Goal: Book appointment/travel/reservation

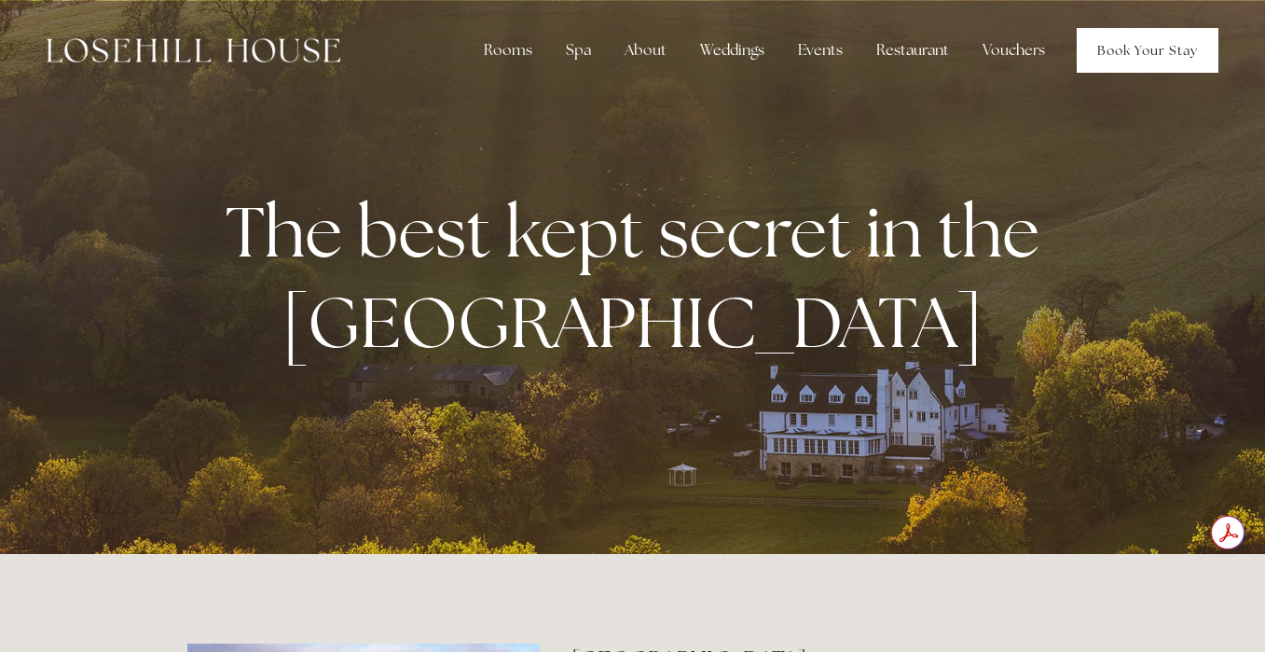
click at [1129, 50] on link "Book Your Stay" at bounding box center [1148, 50] width 142 height 45
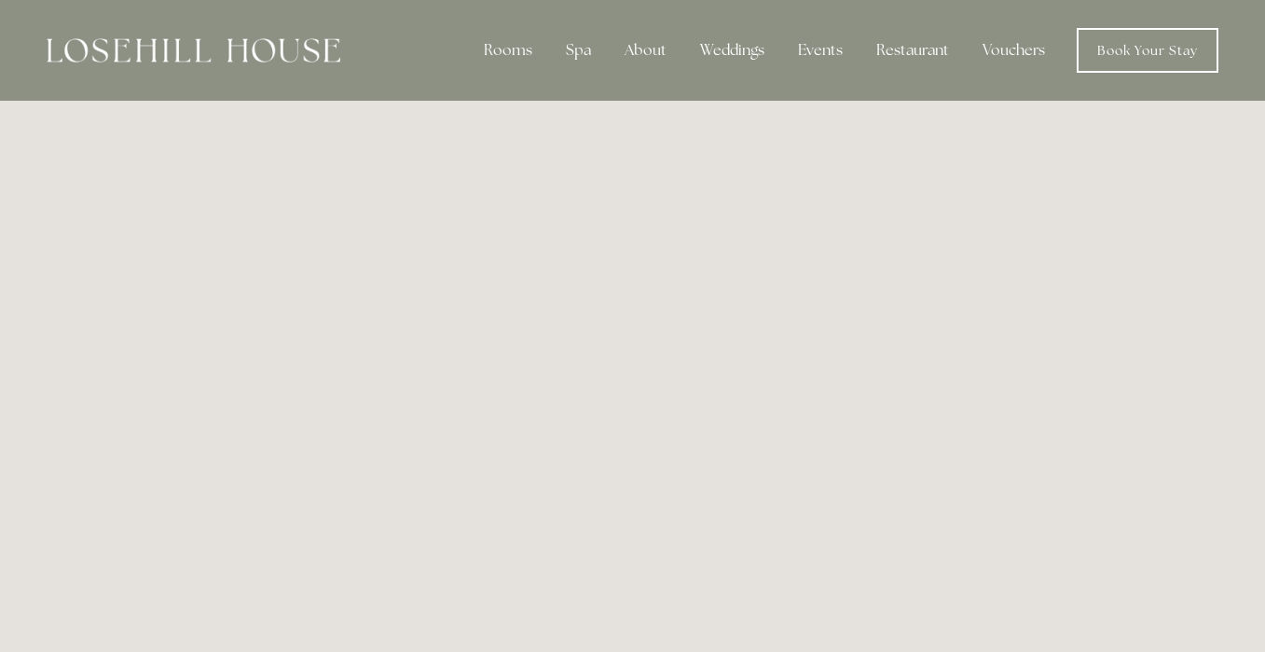
click at [199, 38] on img at bounding box center [194, 50] width 294 height 24
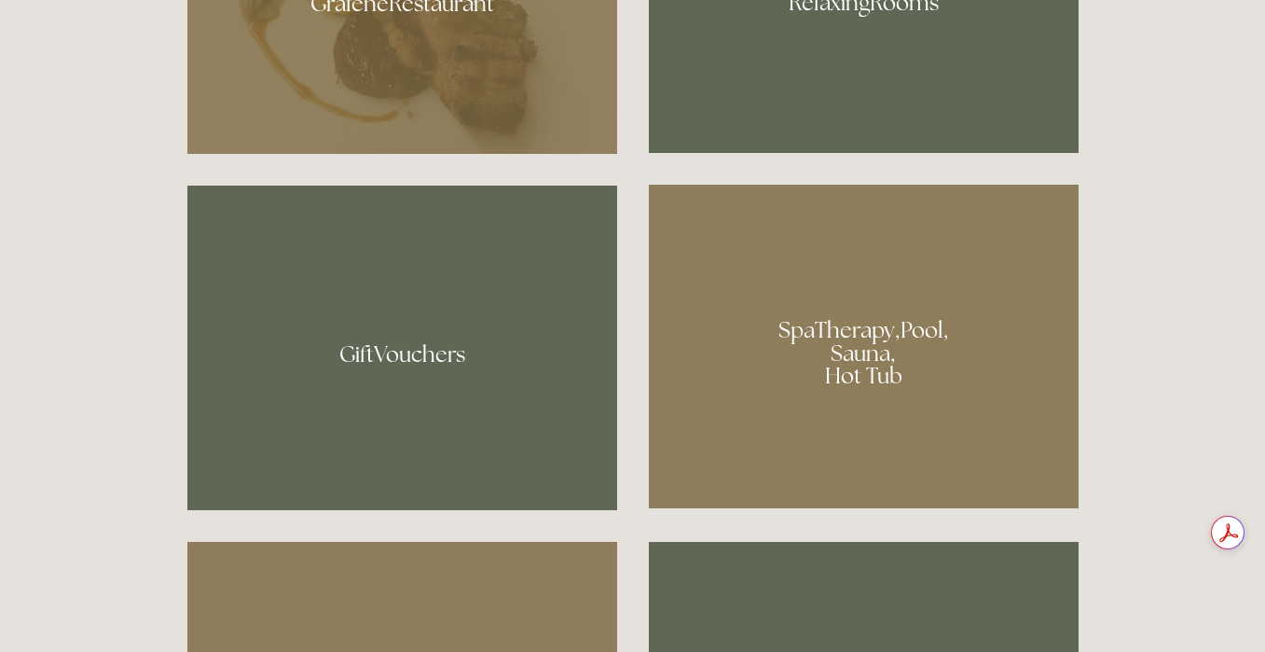
scroll to position [1282, 0]
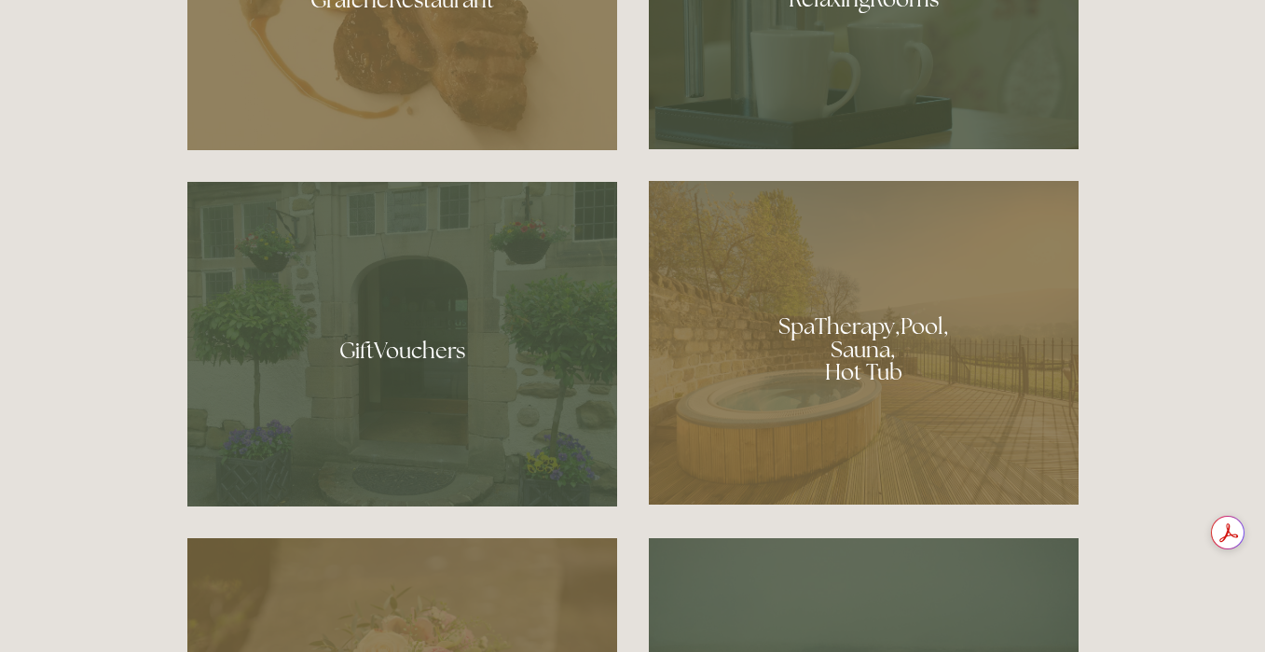
click at [762, 425] on div at bounding box center [864, 343] width 430 height 324
